Goal: Task Accomplishment & Management: Complete application form

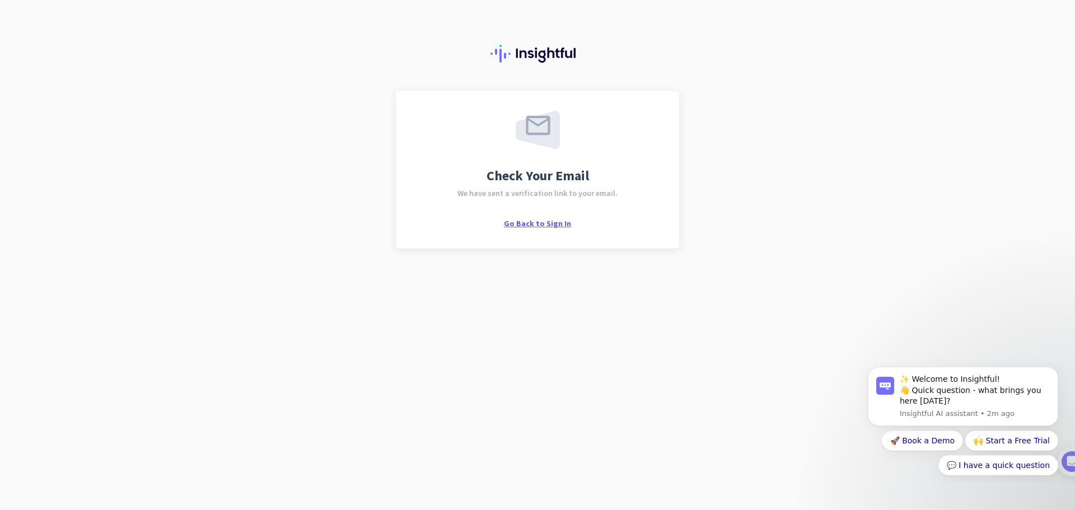
click at [527, 226] on span "Go Back to Sign In" at bounding box center [537, 223] width 67 height 10
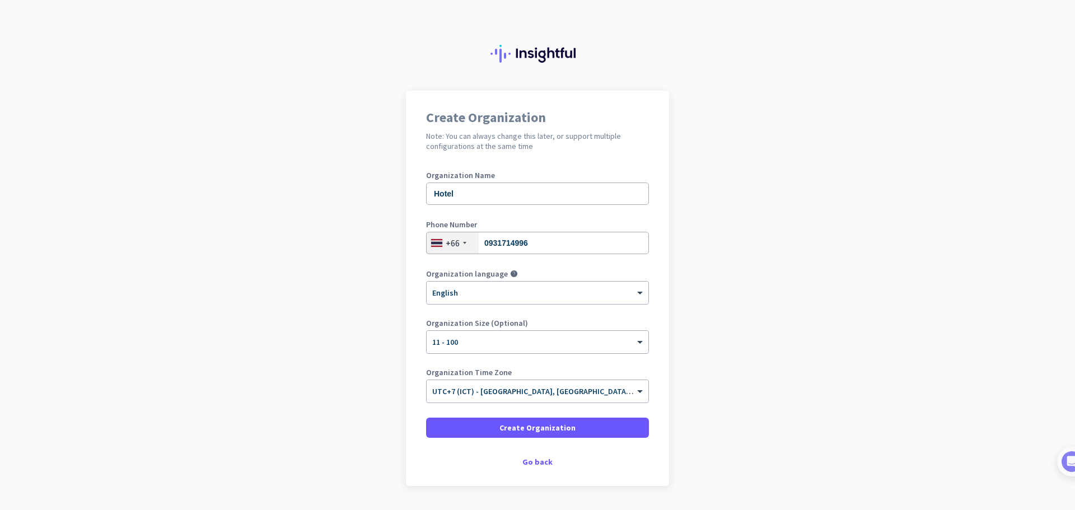
click at [517, 345] on div "× 11 - 100" at bounding box center [531, 343] width 208 height 10
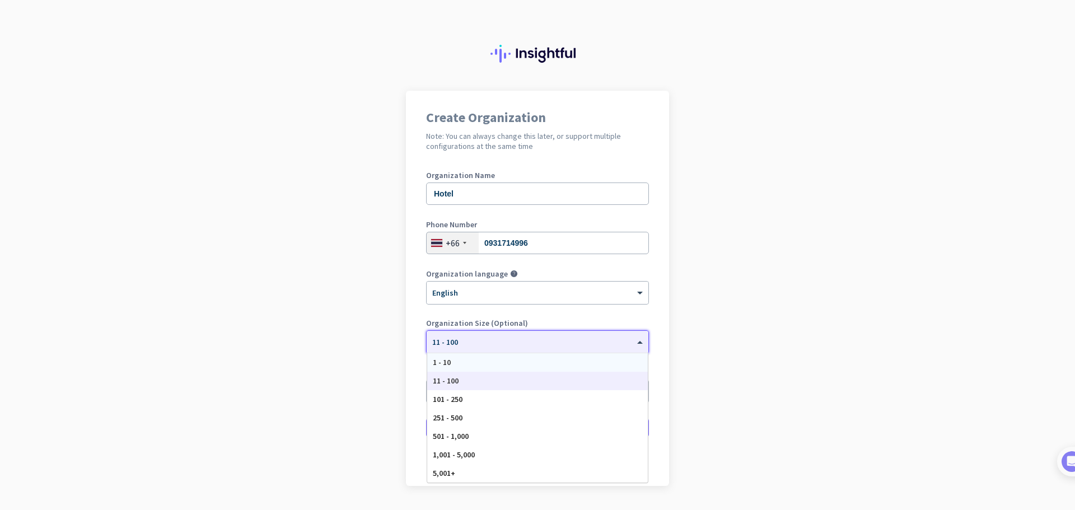
click at [482, 366] on div "1 - 10" at bounding box center [537, 362] width 221 height 18
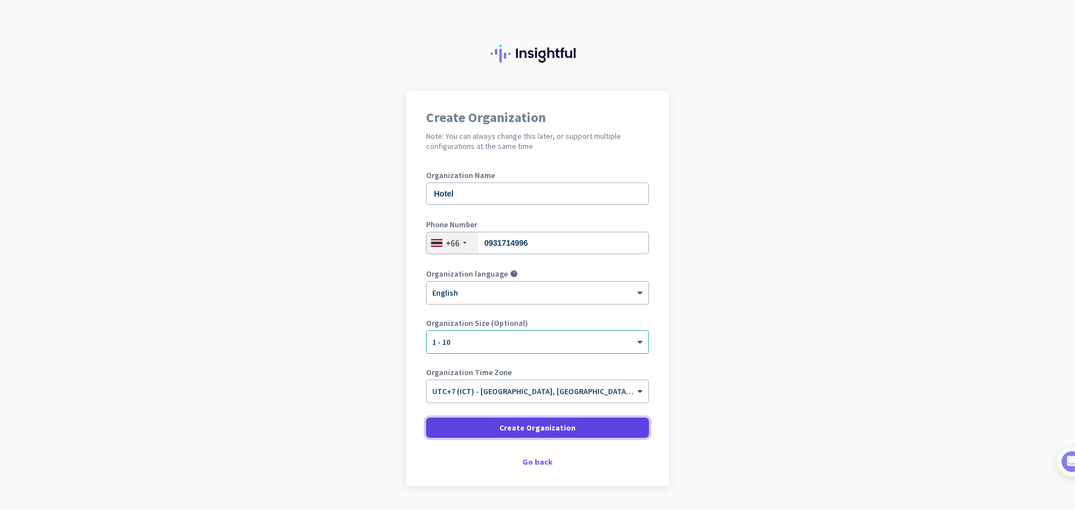
click at [508, 436] on span at bounding box center [537, 427] width 223 height 27
click at [502, 428] on span "Create Organization" at bounding box center [537, 427] width 76 height 11
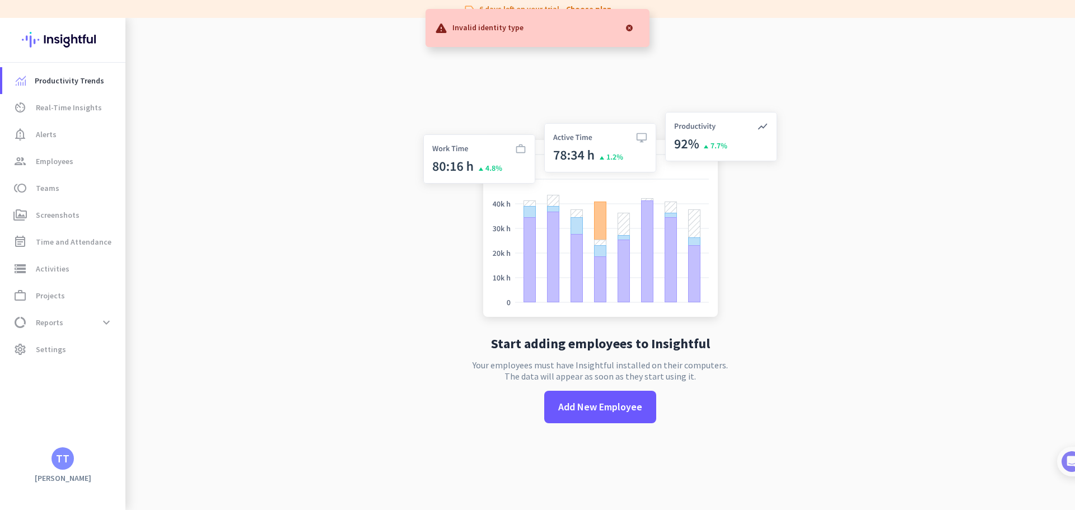
click at [628, 25] on div at bounding box center [629, 28] width 22 height 22
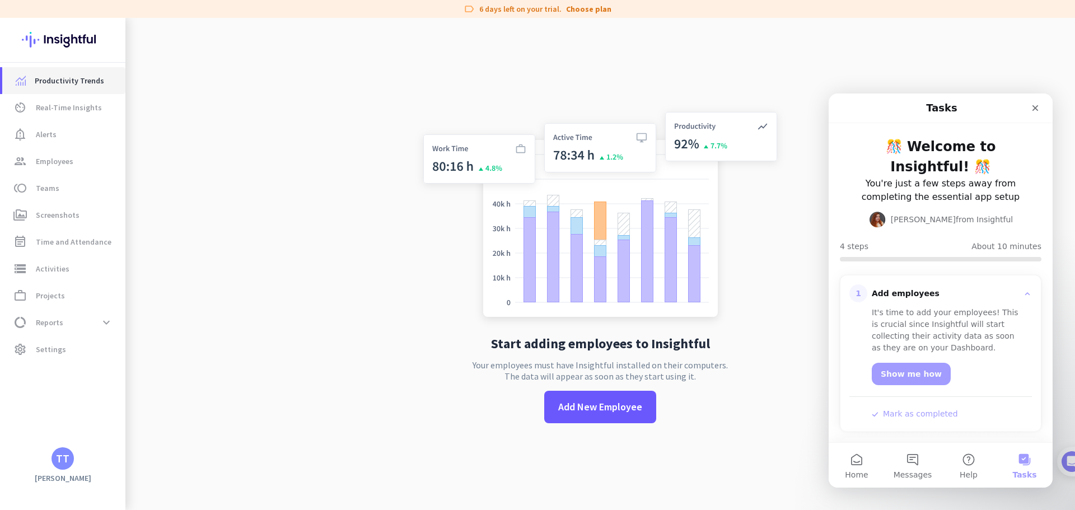
click at [65, 84] on span "Productivity Trends" at bounding box center [69, 80] width 69 height 13
click at [58, 165] on span "Employees" at bounding box center [55, 160] width 38 height 13
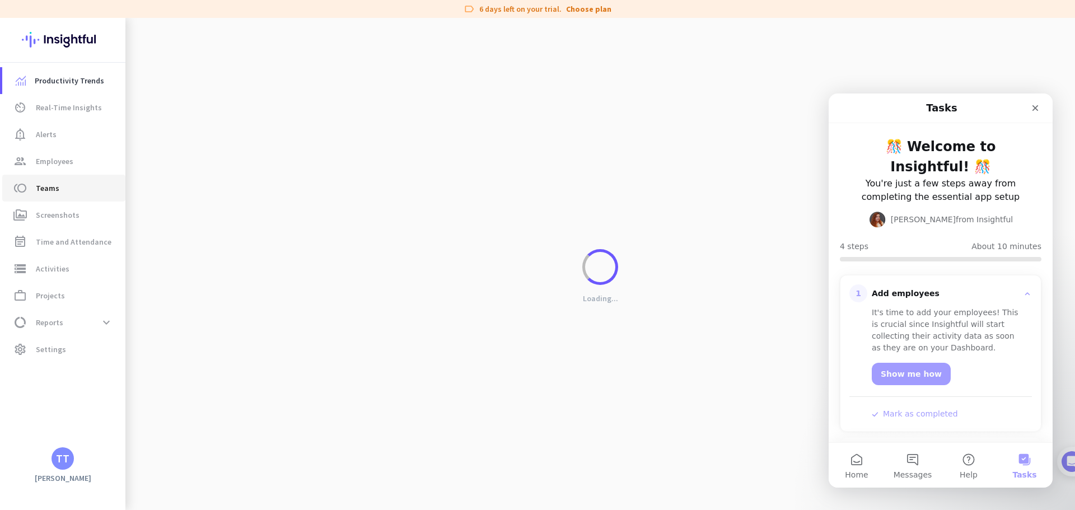
click at [59, 189] on span "toll Teams" at bounding box center [63, 187] width 105 height 13
